Goal: Navigation & Orientation: Understand site structure

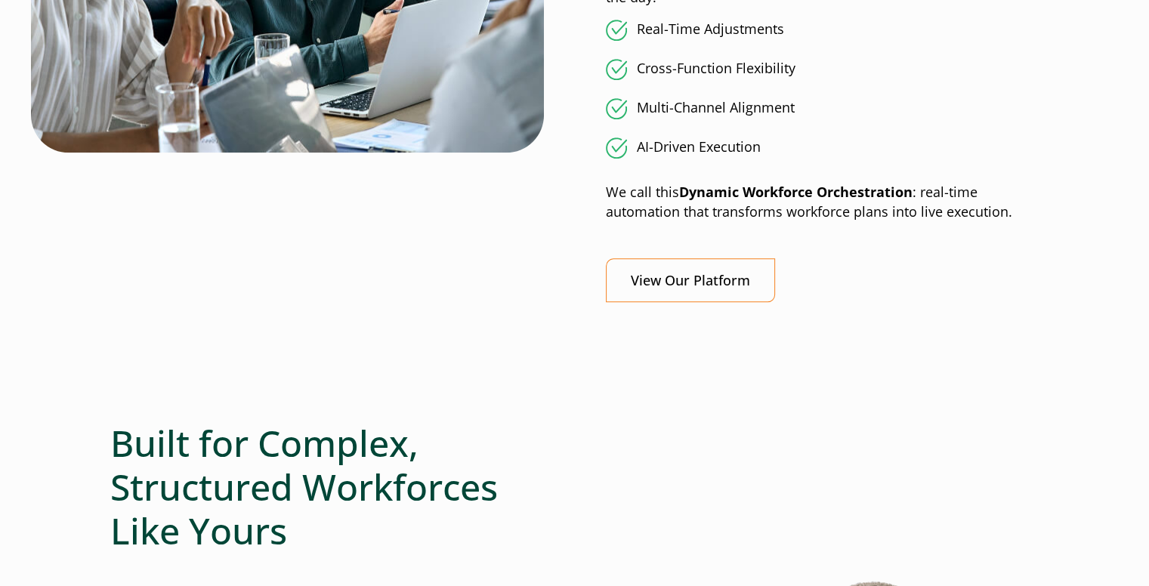
scroll to position [1208, 0]
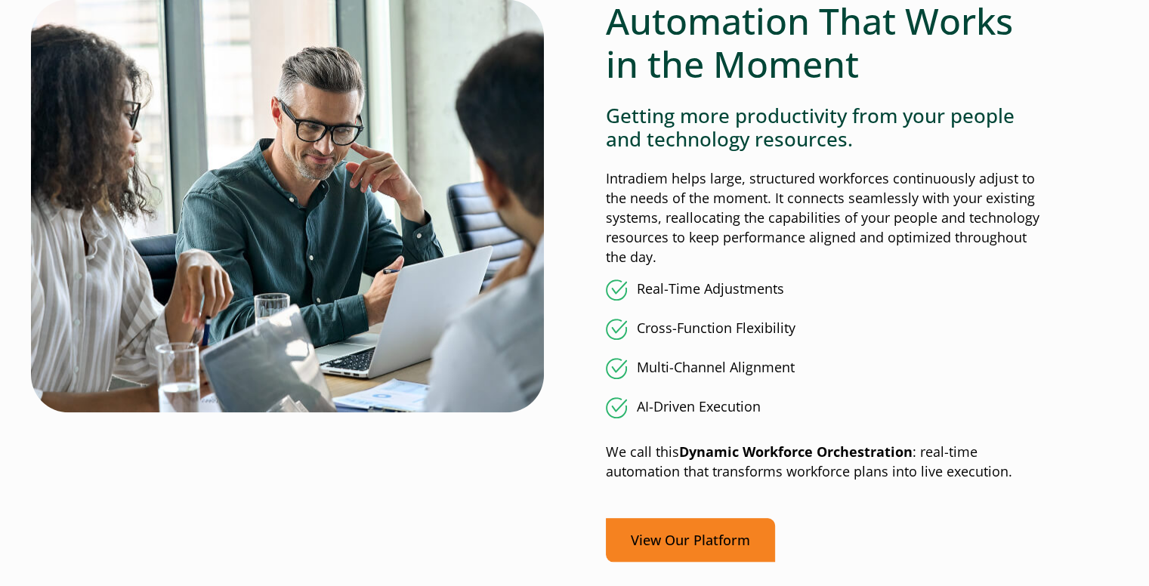
click at [701, 550] on link "View Our Platform" at bounding box center [690, 540] width 169 height 45
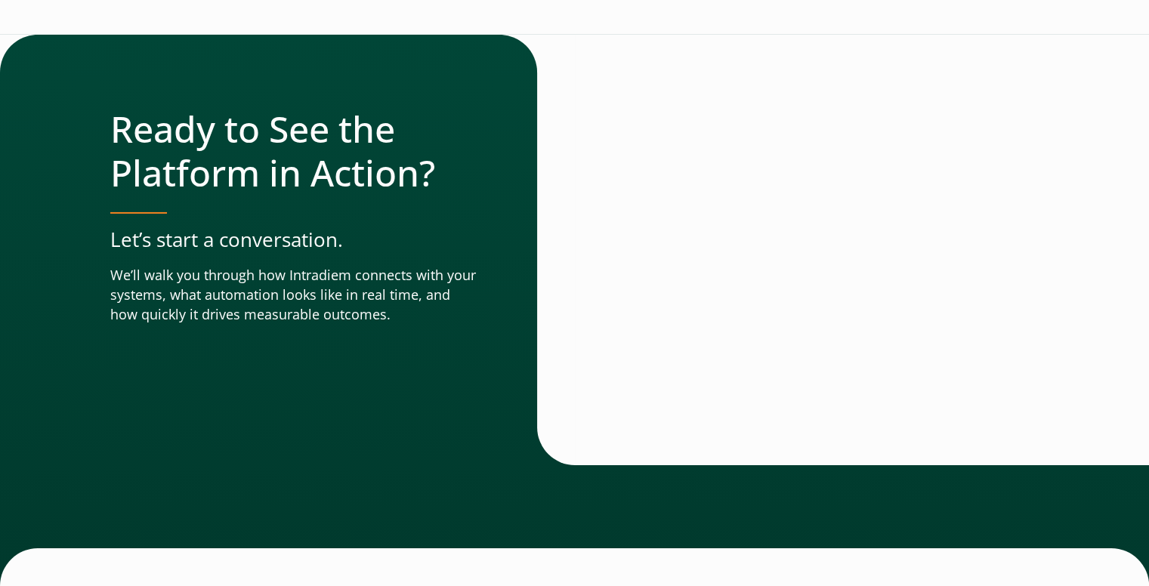
scroll to position [5395, 0]
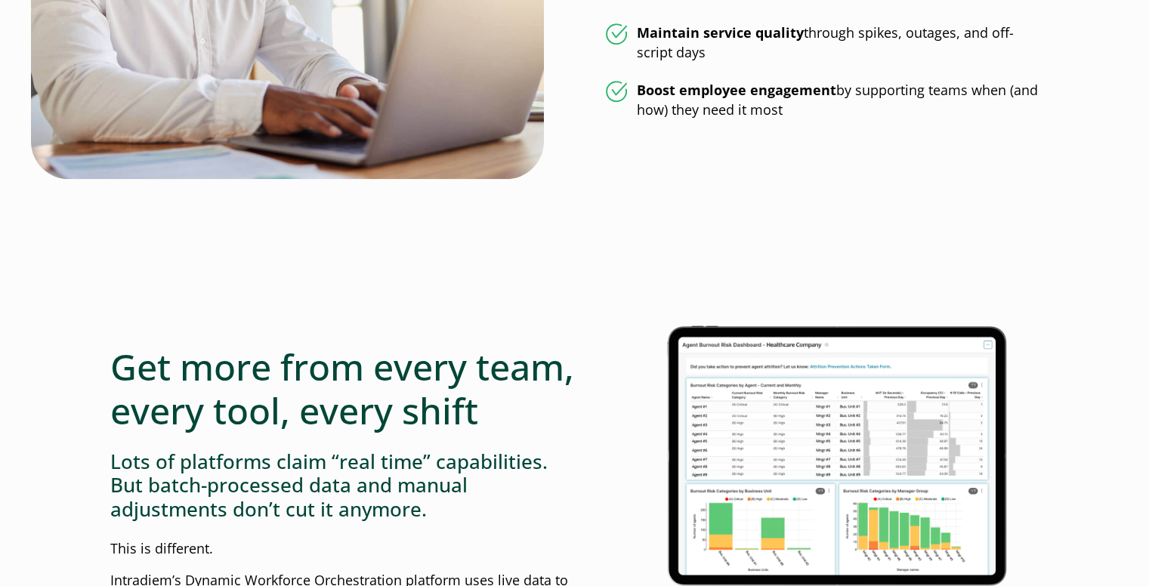
scroll to position [831, 0]
